Goal: Find specific page/section: Find specific page/section

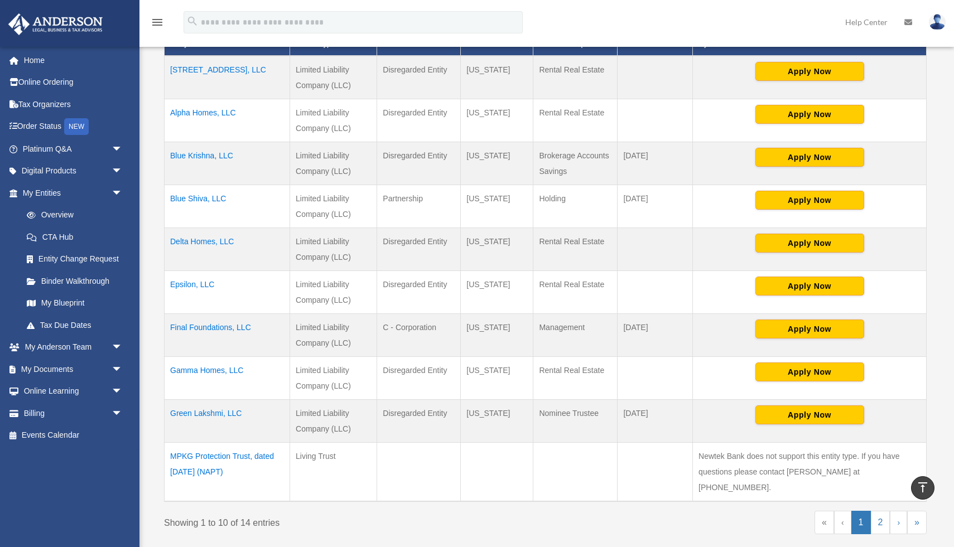
scroll to position [263, 0]
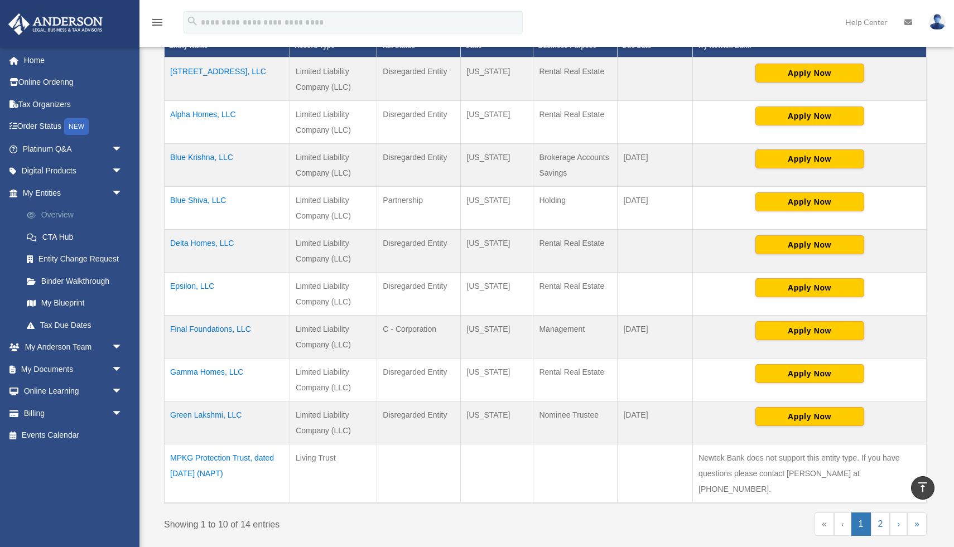
click at [69, 218] on link "Overview" at bounding box center [78, 215] width 124 height 22
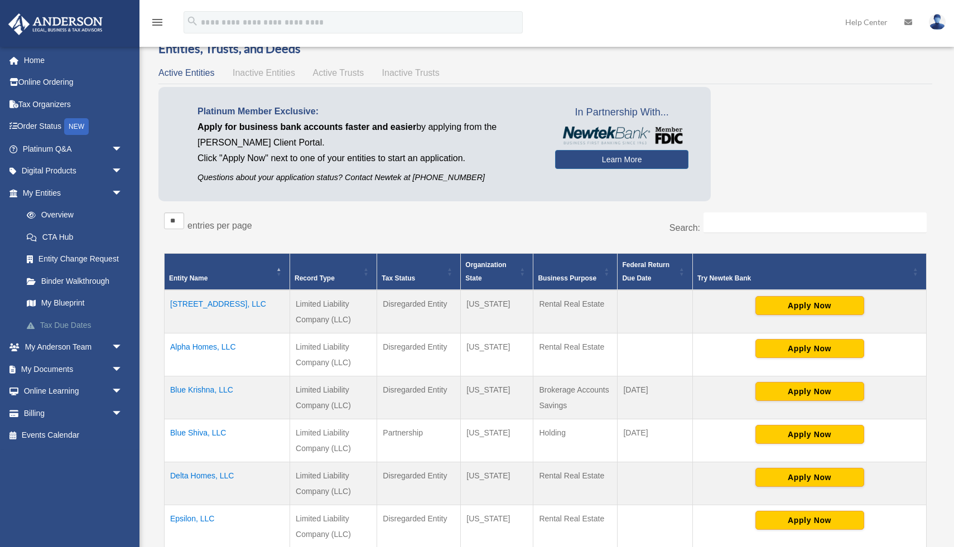
scroll to position [31, 0]
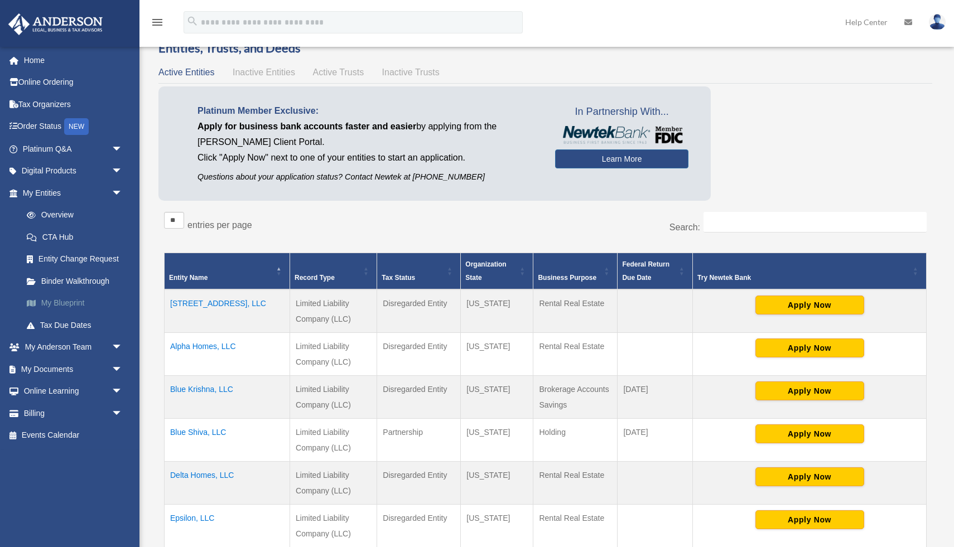
click at [70, 300] on link "My Blueprint" at bounding box center [78, 303] width 124 height 22
